Goal: Navigation & Orientation: Find specific page/section

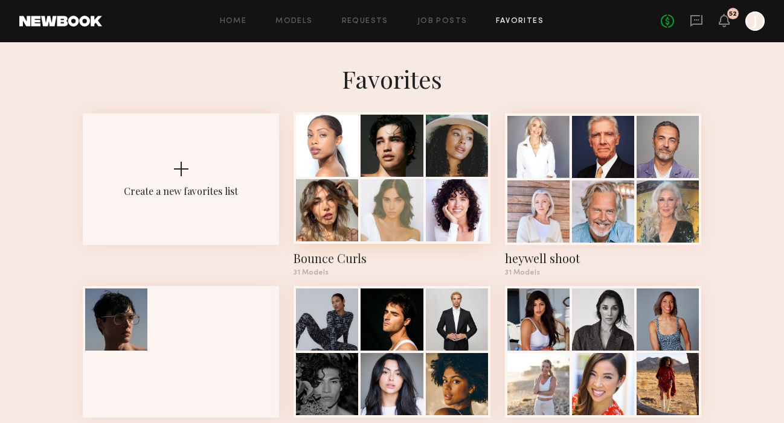
click at [362, 191] on div at bounding box center [392, 210] width 62 height 62
